Goal: Task Accomplishment & Management: Manage account settings

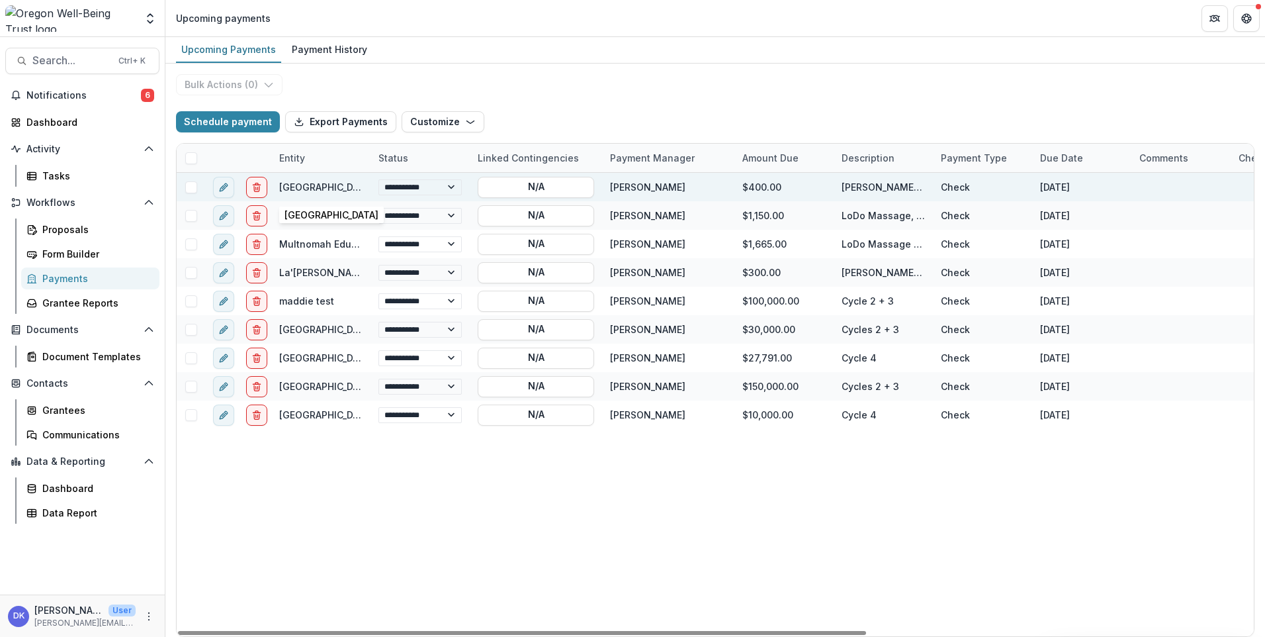
click at [327, 183] on link "[GEOGRAPHIC_DATA]" at bounding box center [326, 186] width 94 height 11
click at [313, 188] on link "[GEOGRAPHIC_DATA]" at bounding box center [326, 186] width 94 height 11
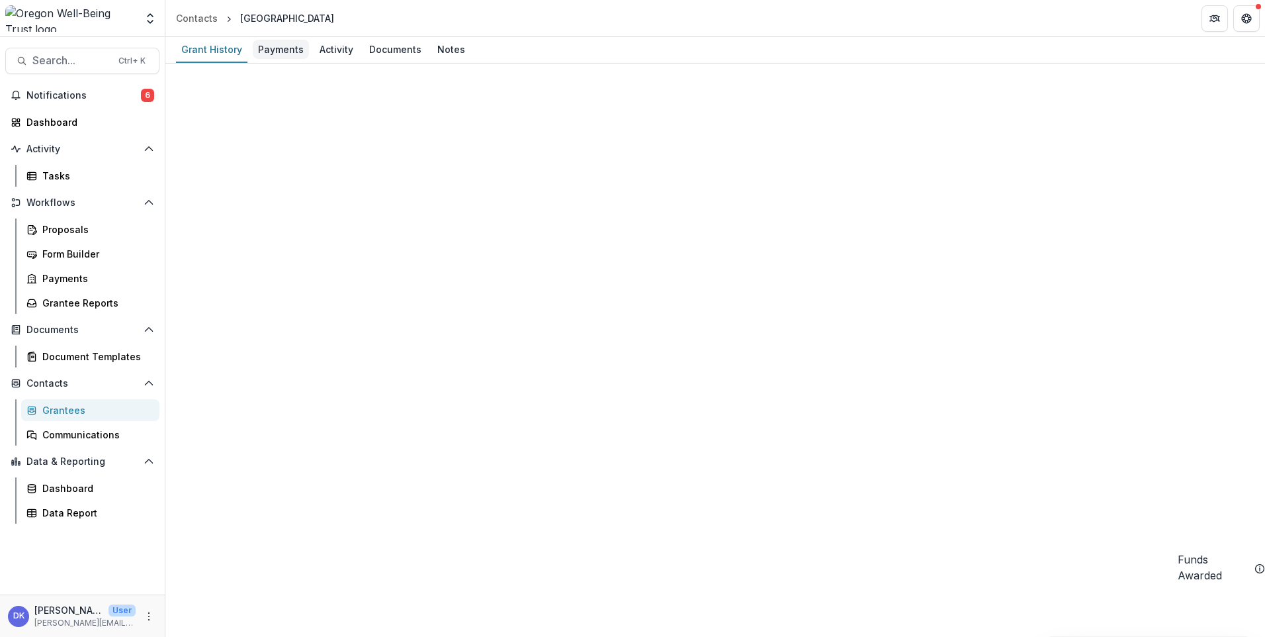
click at [265, 50] on div "Payments" at bounding box center [281, 49] width 56 height 19
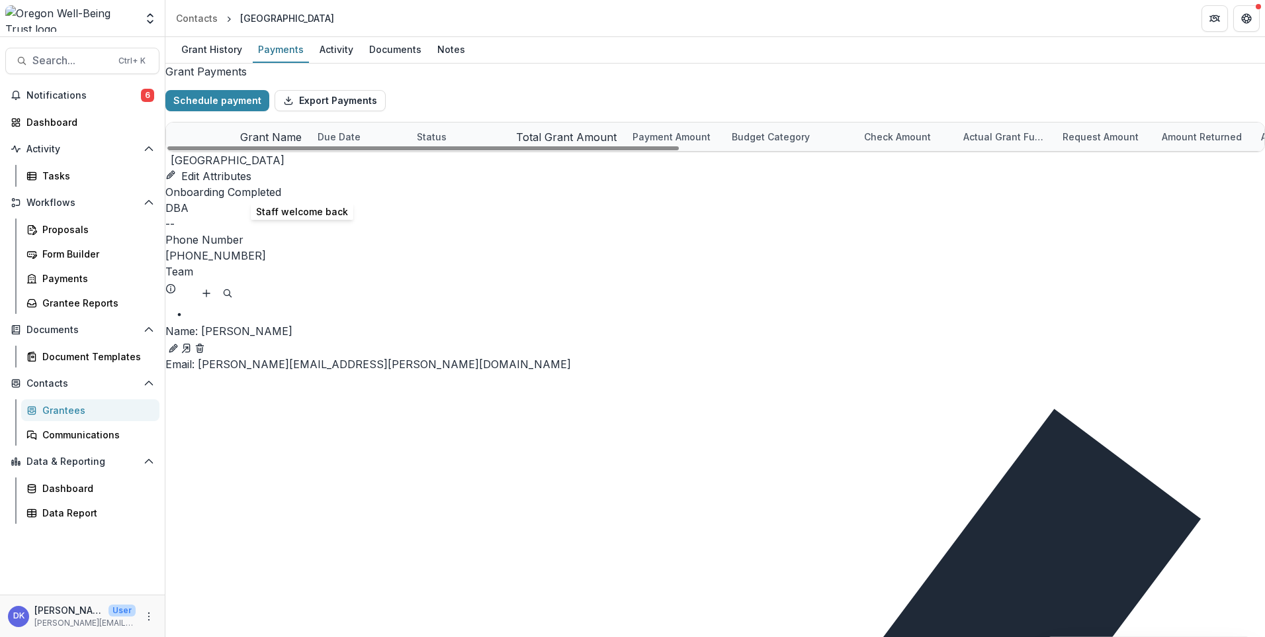
click at [278, 171] on link "Staff welcome back" at bounding box center [286, 165] width 92 height 11
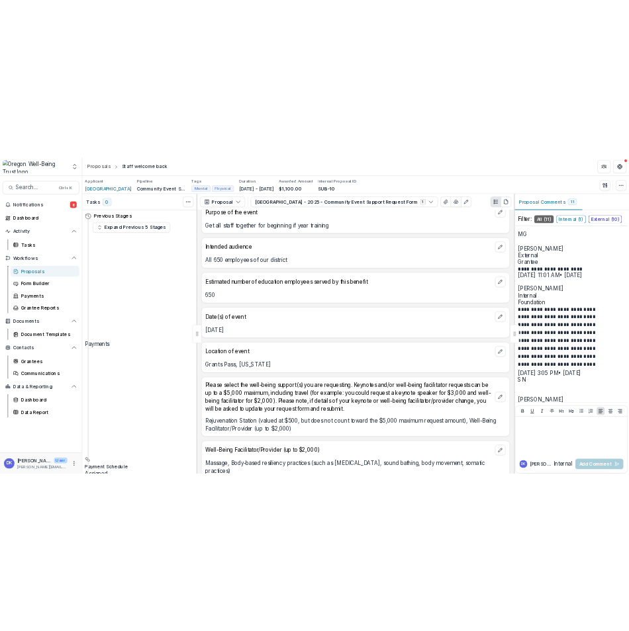
scroll to position [1125, 0]
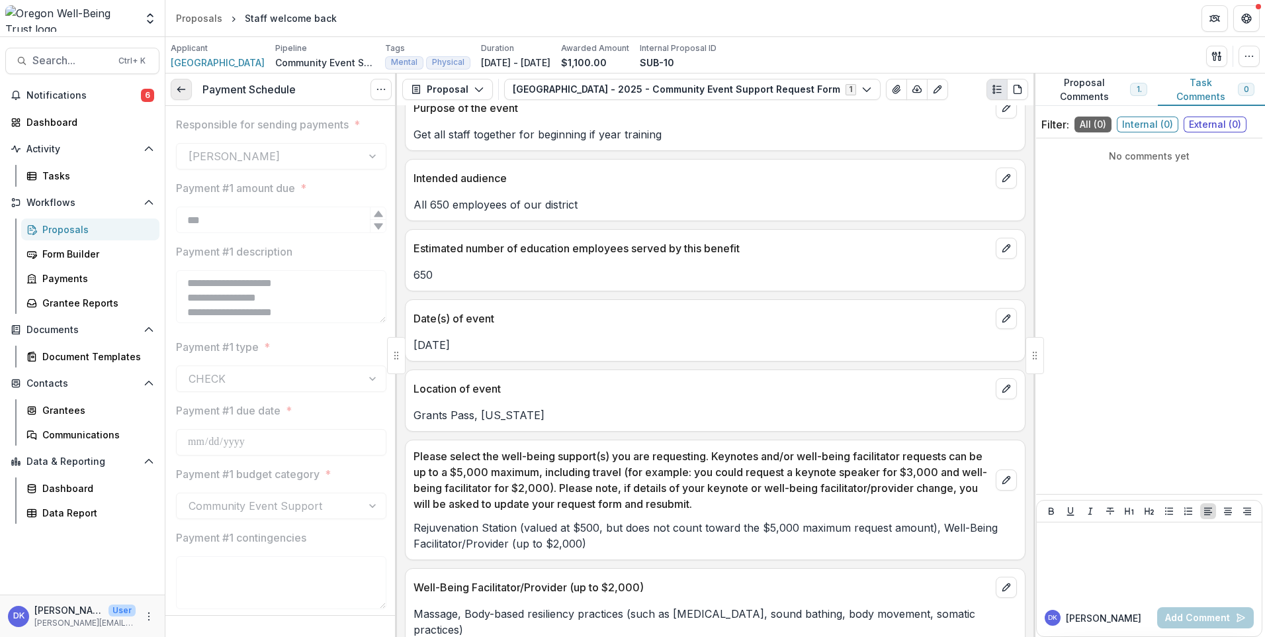
click at [182, 95] on icon at bounding box center [181, 89] width 11 height 11
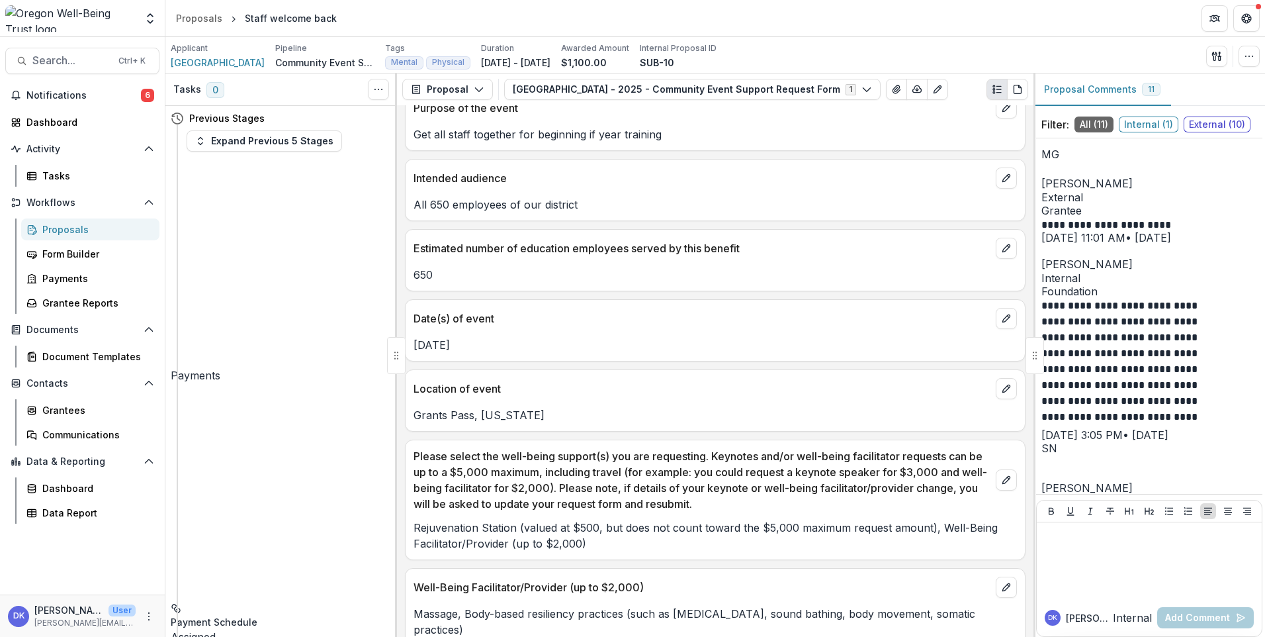
click at [177, 164] on icon at bounding box center [279, 260] width 216 height 216
click at [179, 166] on icon at bounding box center [279, 260] width 216 height 216
click at [181, 603] on icon "View dependent tasks" at bounding box center [176, 608] width 11 height 11
click at [195, 383] on icon at bounding box center [279, 491] width 216 height 216
click at [387, 86] on button "Toggle View Cancelled Tasks" at bounding box center [378, 89] width 21 height 21
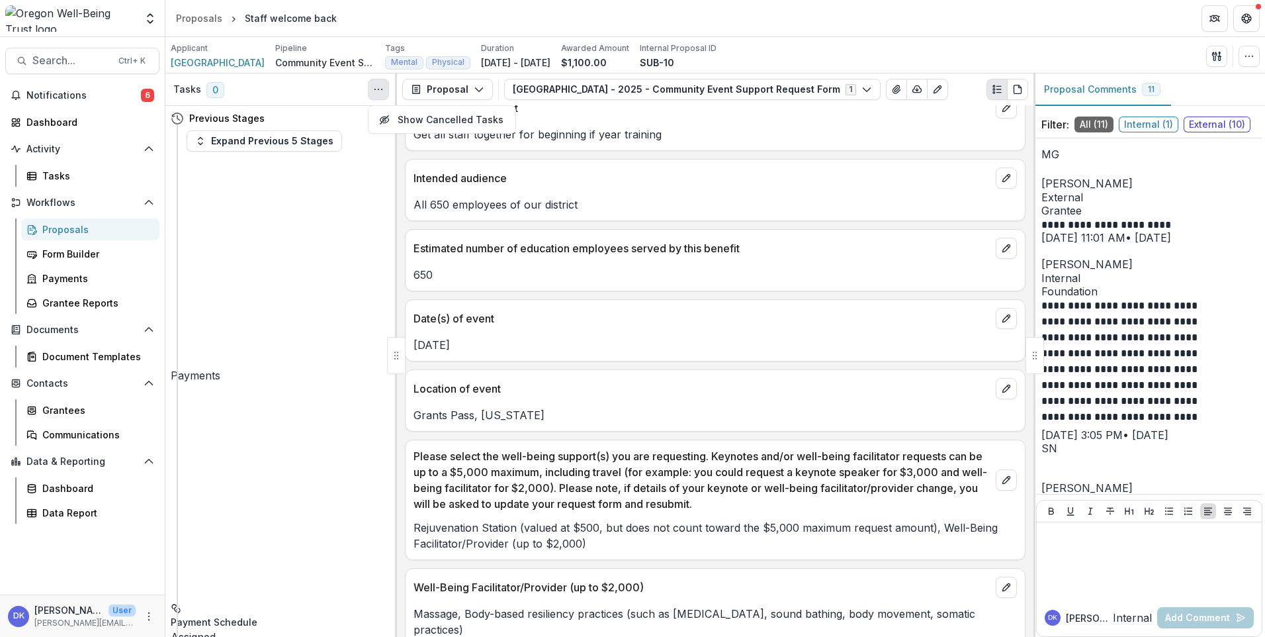
click at [331, 90] on div "Tasks 0 Show Cancelled Tasks" at bounding box center [281, 89] width 232 height 32
click at [57, 274] on div "Payments" at bounding box center [95, 278] width 107 height 14
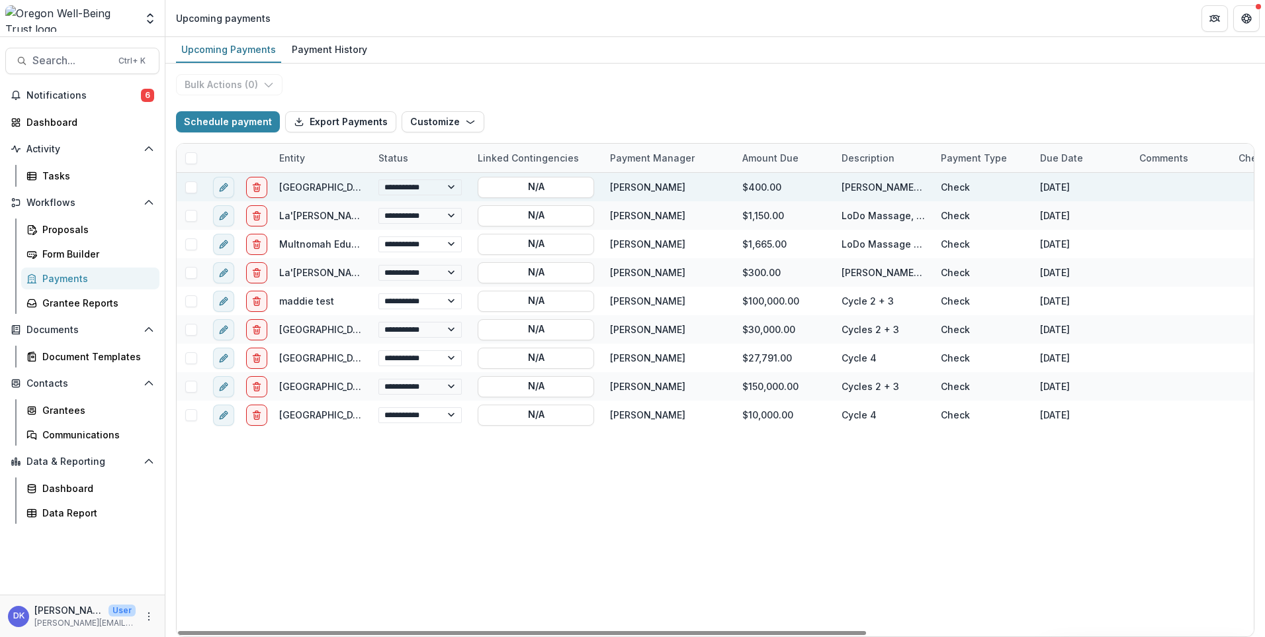
click at [191, 185] on span at bounding box center [191, 187] width 12 height 12
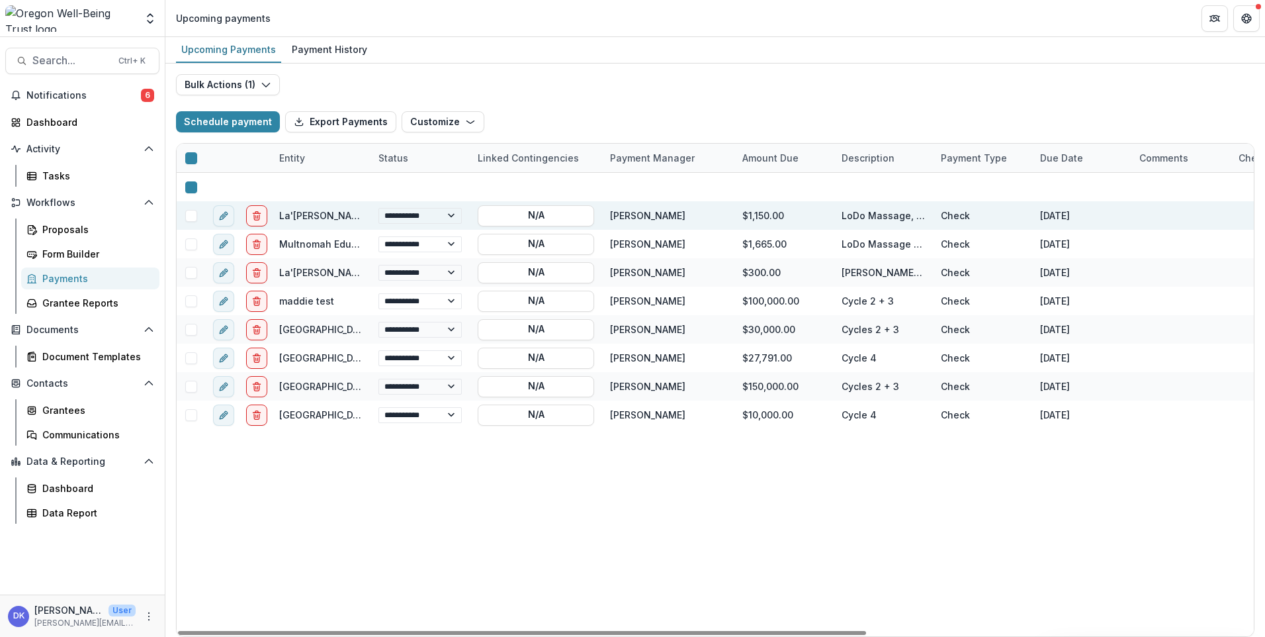
click at [194, 214] on span at bounding box center [191, 216] width 12 height 12
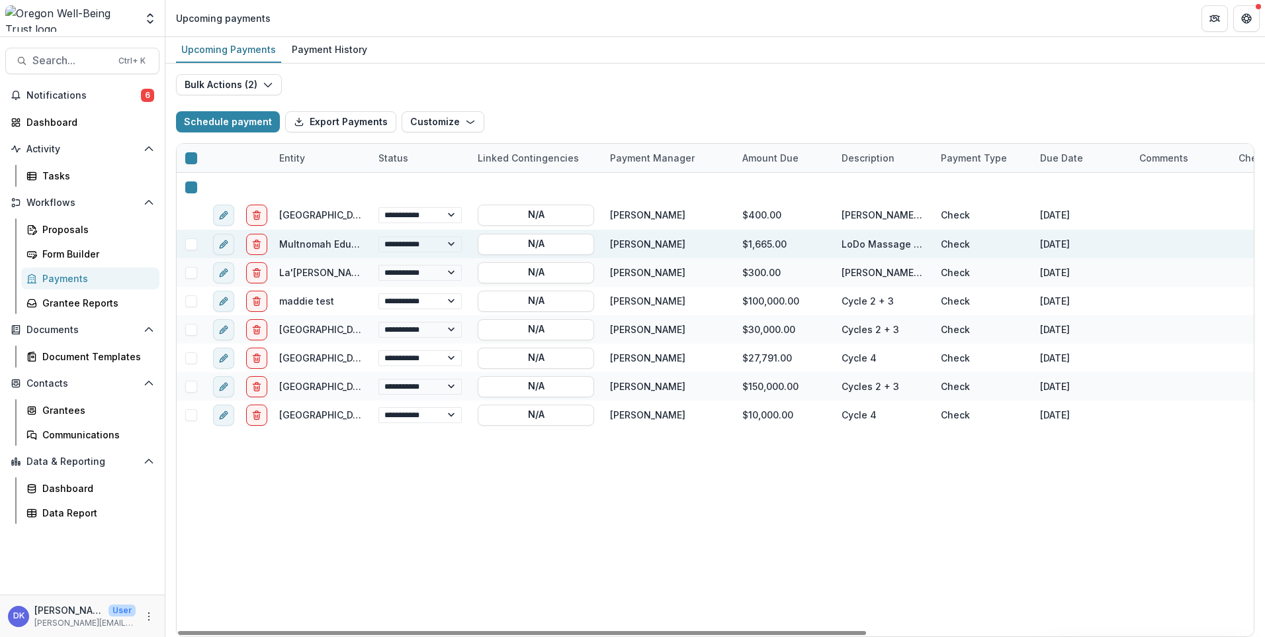
click at [192, 242] on span at bounding box center [191, 244] width 12 height 12
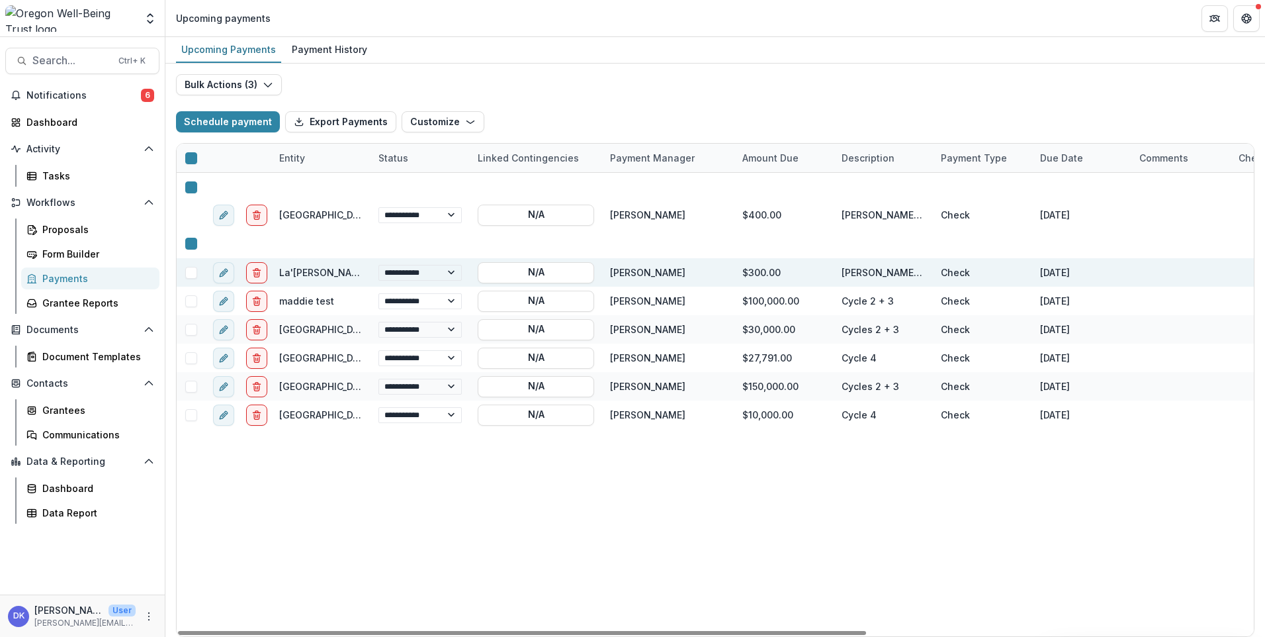
click at [191, 275] on span at bounding box center [191, 273] width 12 height 12
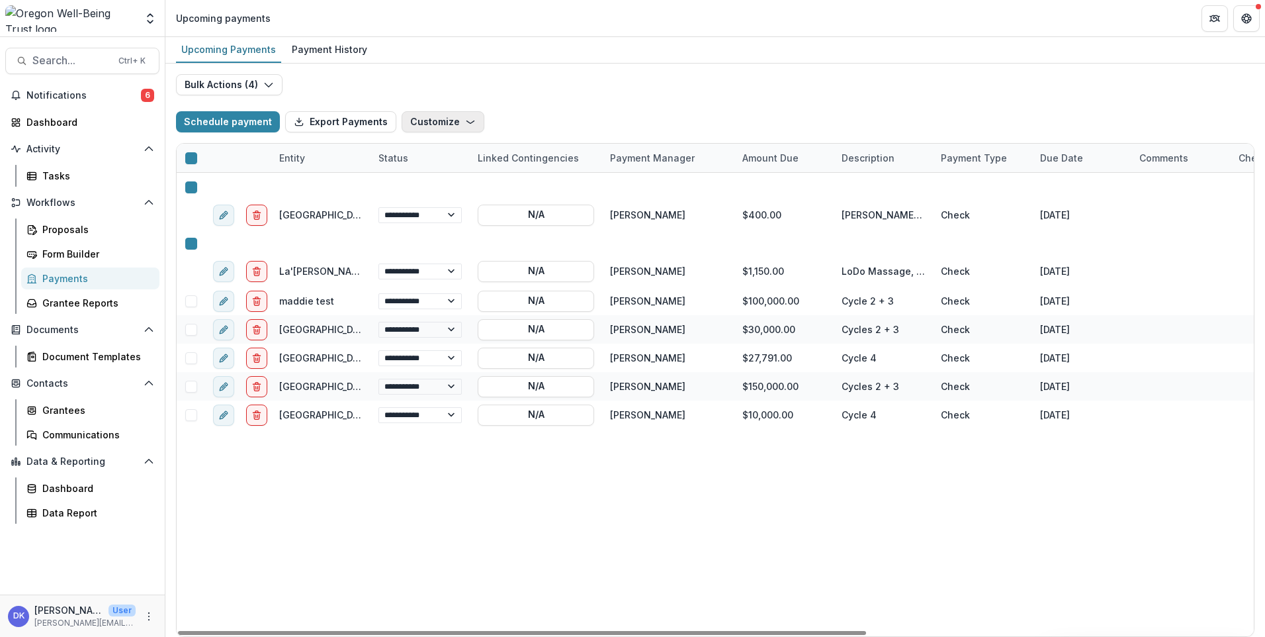
click at [463, 115] on button "Customize" at bounding box center [443, 121] width 83 height 21
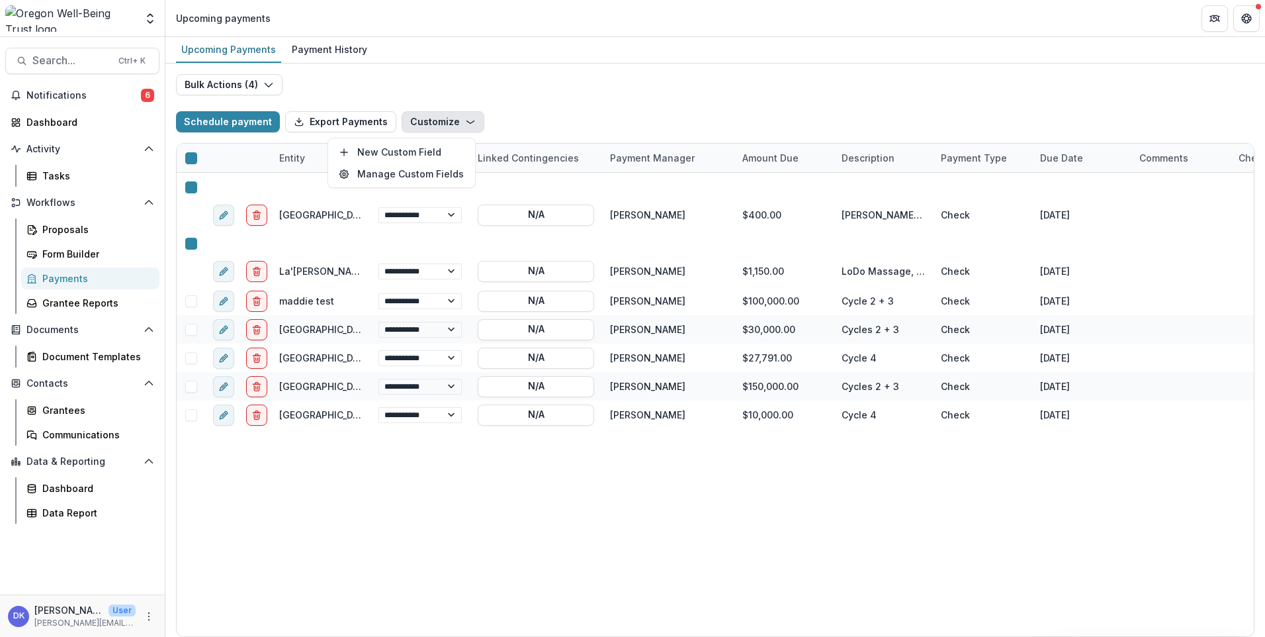
click at [463, 115] on button "Customize" at bounding box center [443, 121] width 83 height 21
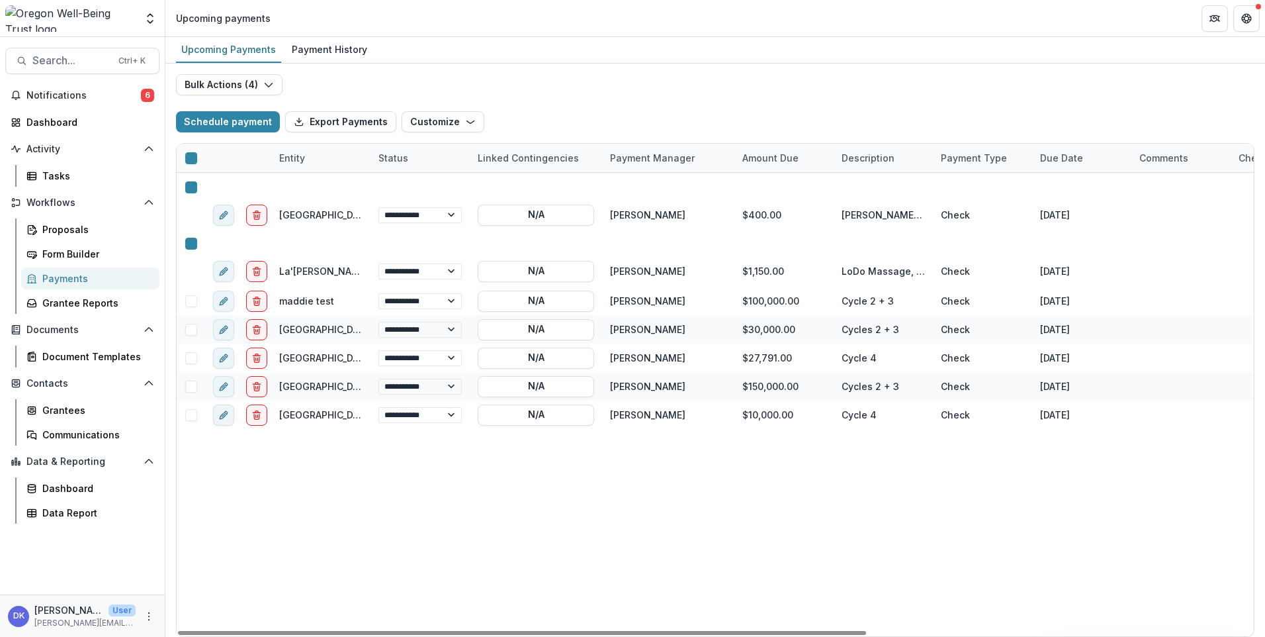
drag, startPoint x: 185, startPoint y: 273, endPoint x: 192, endPoint y: 230, distance: 43.5
click at [186, 350] on span at bounding box center [191, 356] width 12 height 12
click at [191, 300] on icon at bounding box center [191, 300] width 0 height 0
drag, startPoint x: 187, startPoint y: 200, endPoint x: 186, endPoint y: 211, distance: 11.3
click at [186, 200] on div at bounding box center [191, 187] width 28 height 28
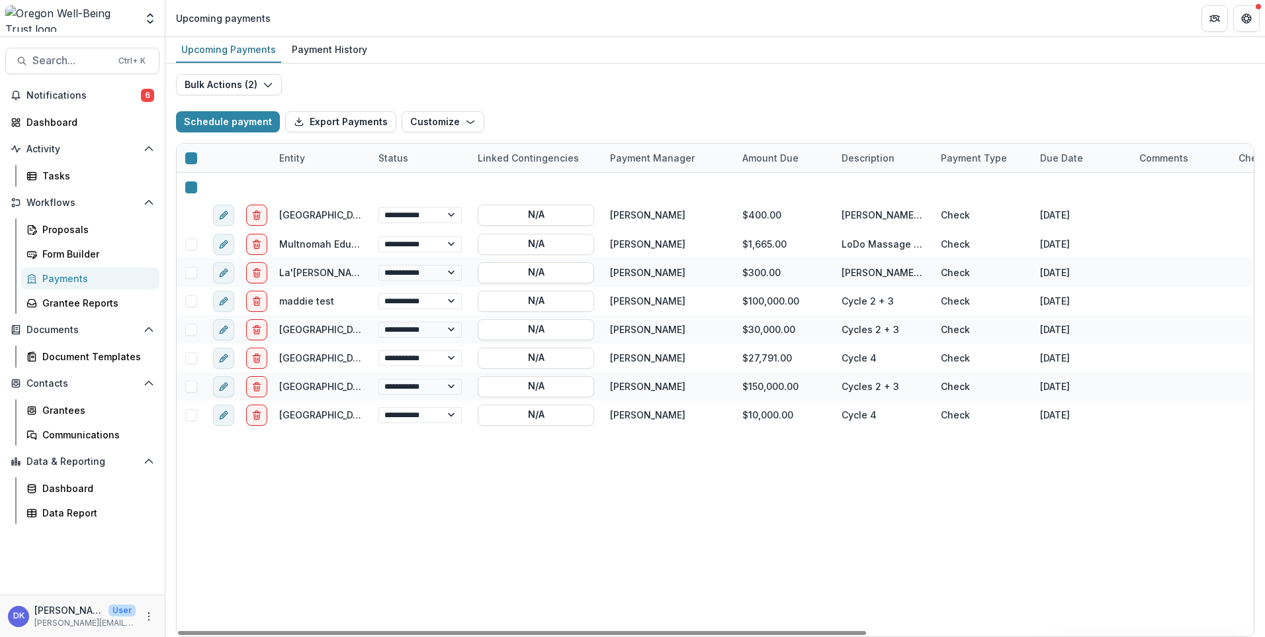
click at [186, 238] on span at bounding box center [191, 244] width 12 height 12
click at [192, 188] on polyline at bounding box center [195, 190] width 6 height 5
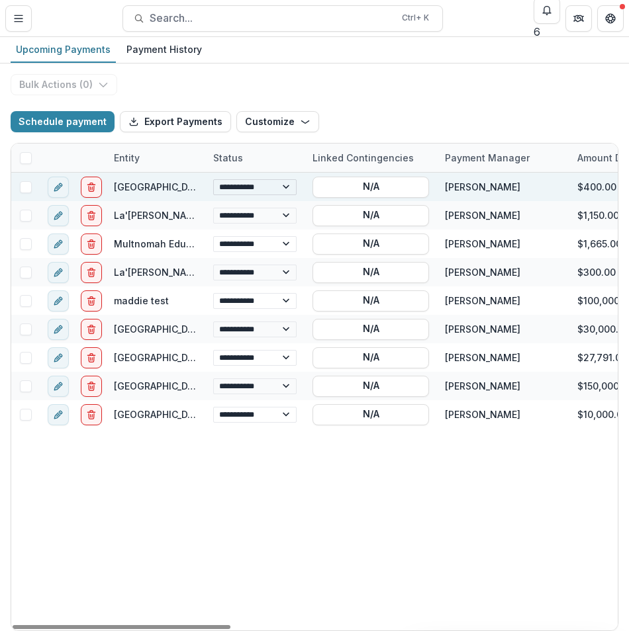
click at [287, 187] on select "**********" at bounding box center [254, 187] width 83 height 16
click at [213, 179] on select "**********" at bounding box center [254, 187] width 83 height 16
select select "**********"
